Goal: Task Accomplishment & Management: Manage account settings

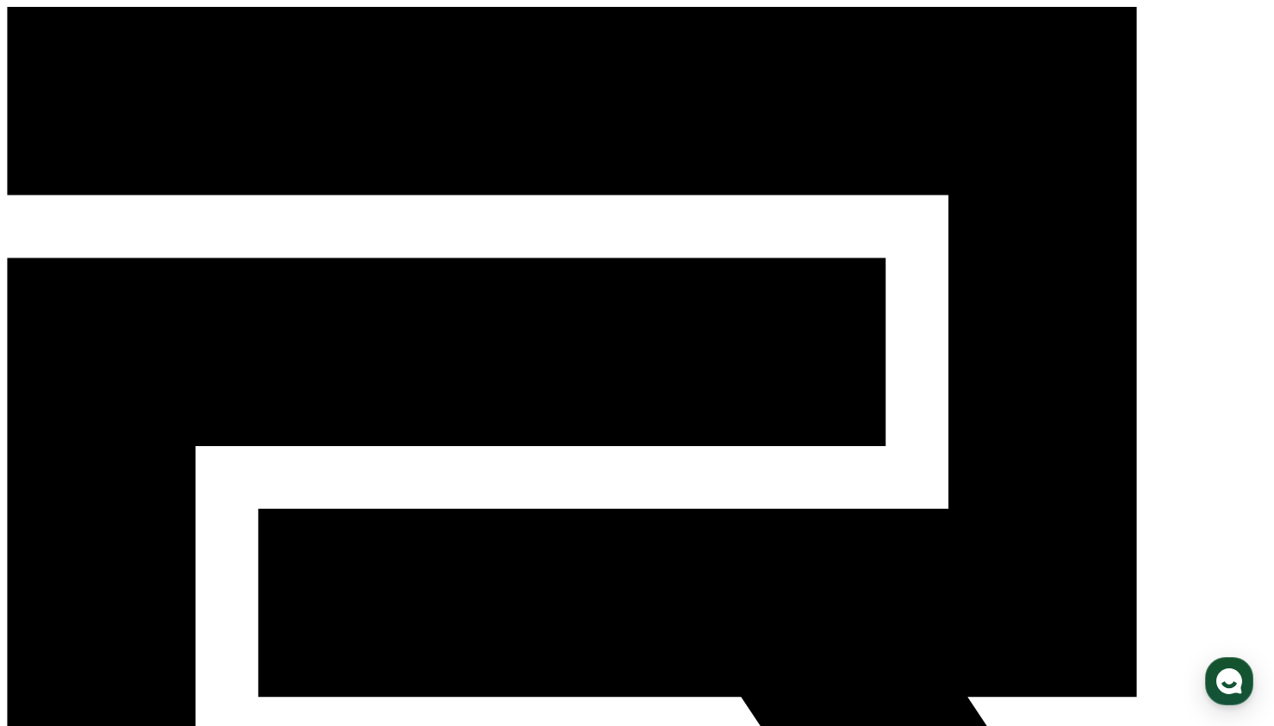
select select
select select "**********"
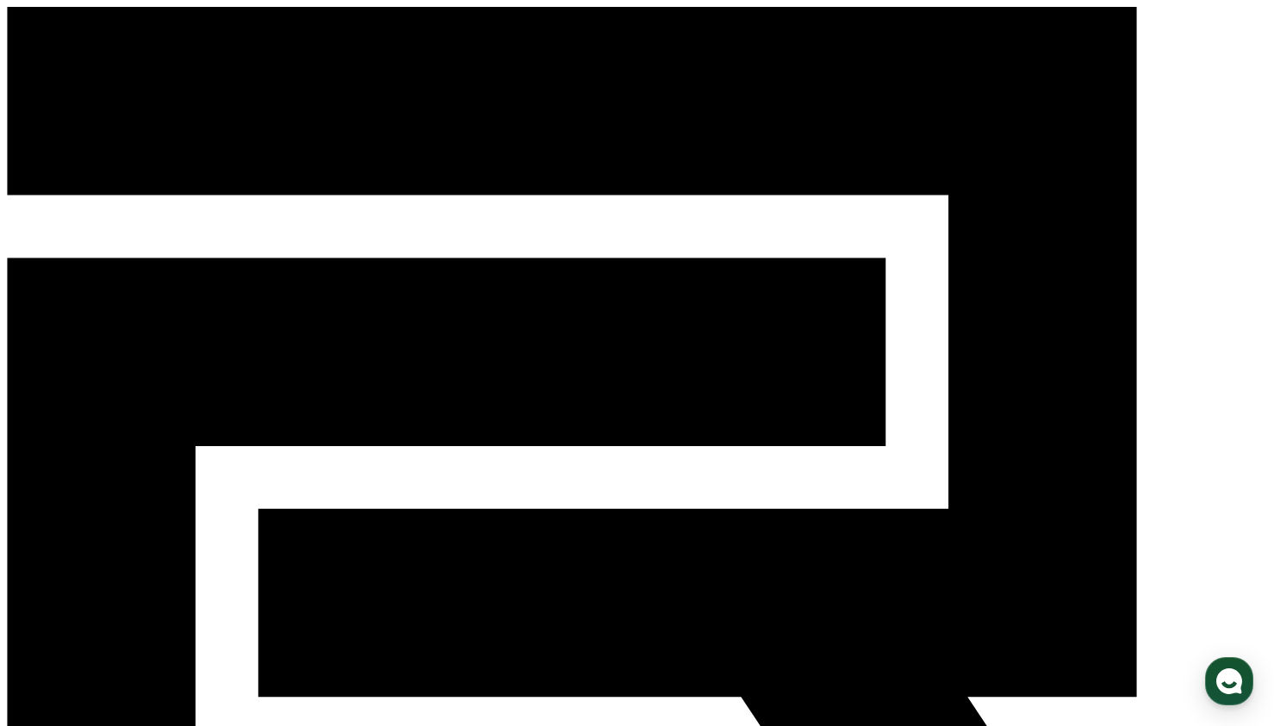
select select "**********"
